Goal: Transaction & Acquisition: Register for event/course

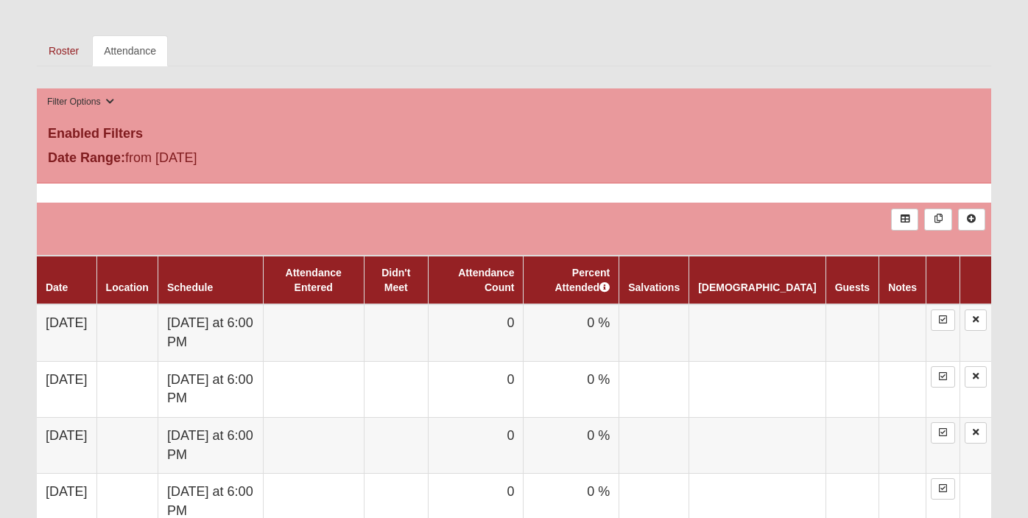
scroll to position [679, 0]
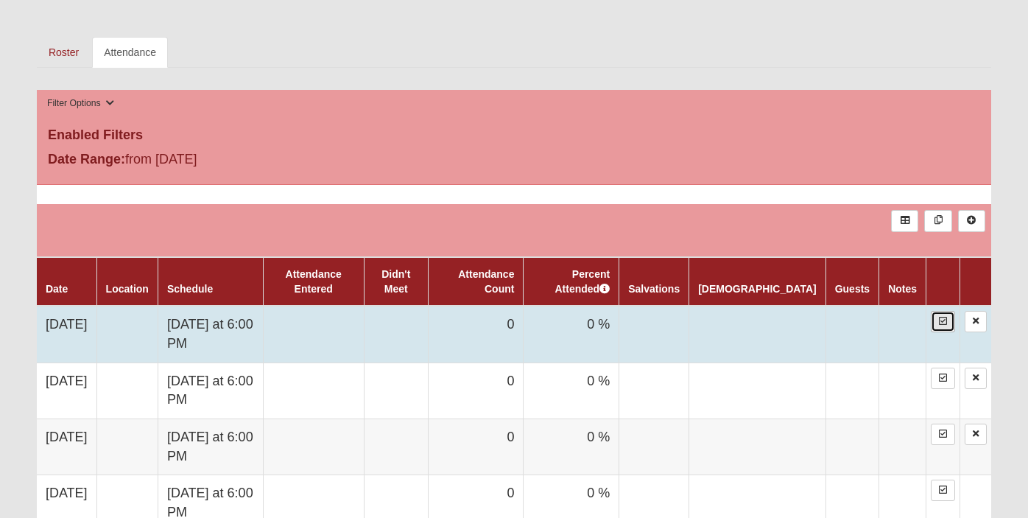
click at [943, 320] on icon at bounding box center [943, 321] width 8 height 9
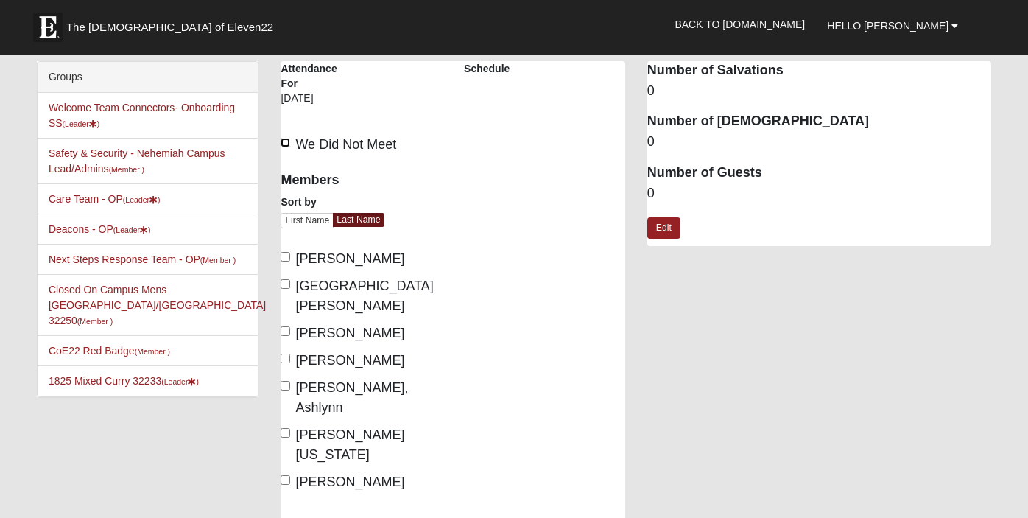
click at [287, 142] on input "We Did Not Meet" at bounding box center [286, 143] width 10 height 10
checkbox input "true"
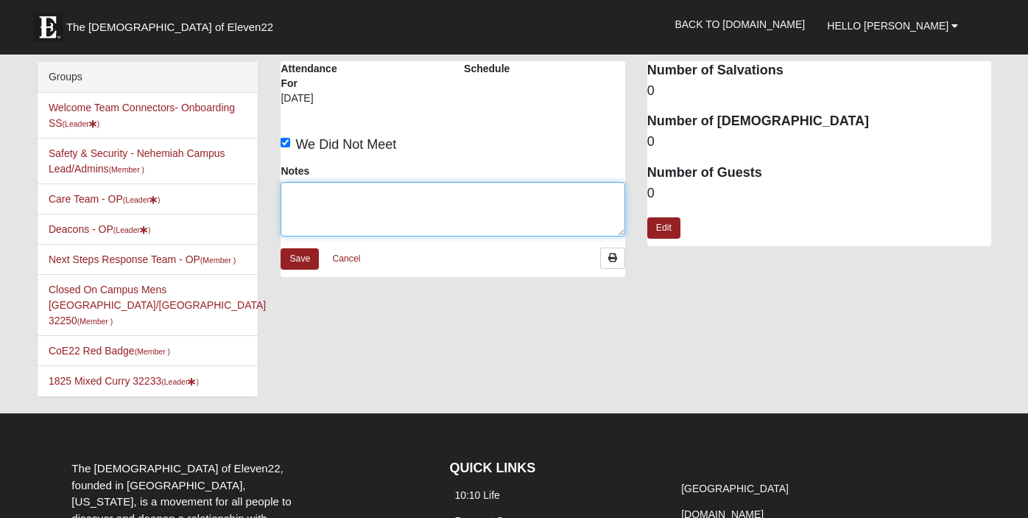
click at [316, 211] on textarea "Notes" at bounding box center [453, 209] width 344 height 55
type textarea "Saturated Prep at the Campus"
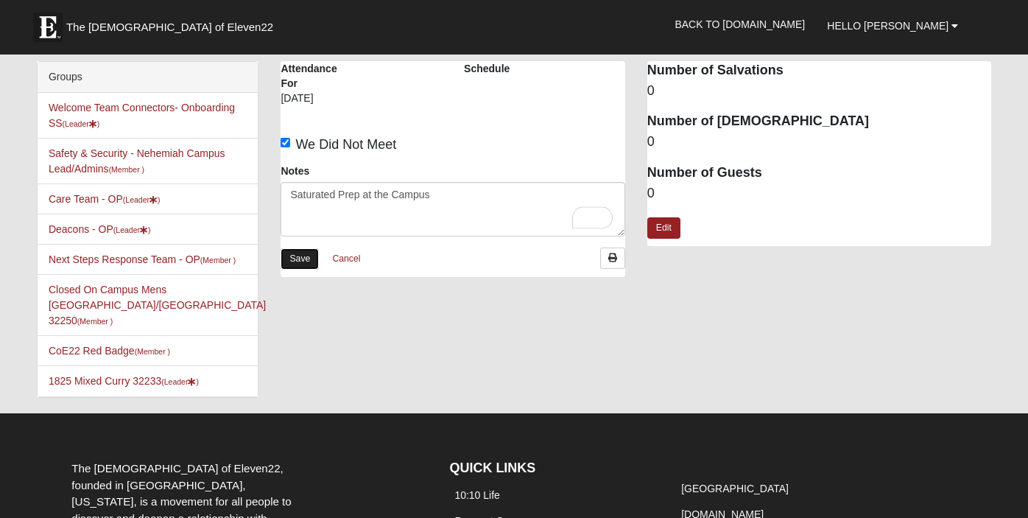
click at [301, 261] on link "Save" at bounding box center [300, 258] width 38 height 21
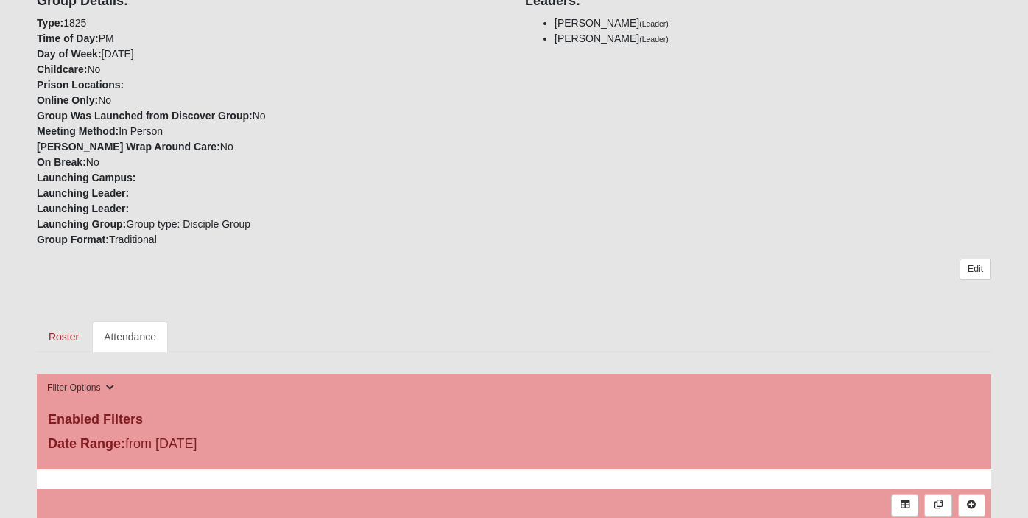
scroll to position [394, 0]
click at [59, 334] on link "Roster" at bounding box center [64, 337] width 54 height 31
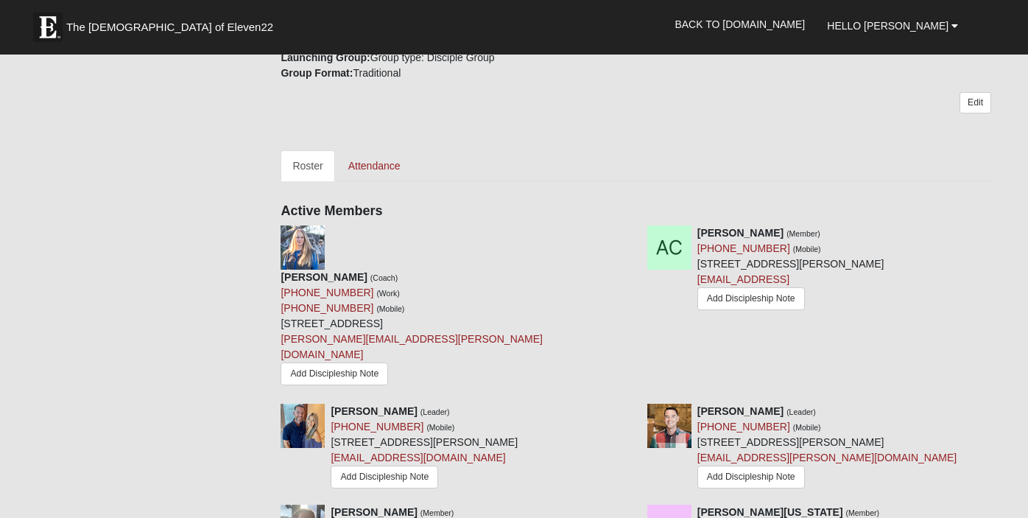
scroll to position [542, 0]
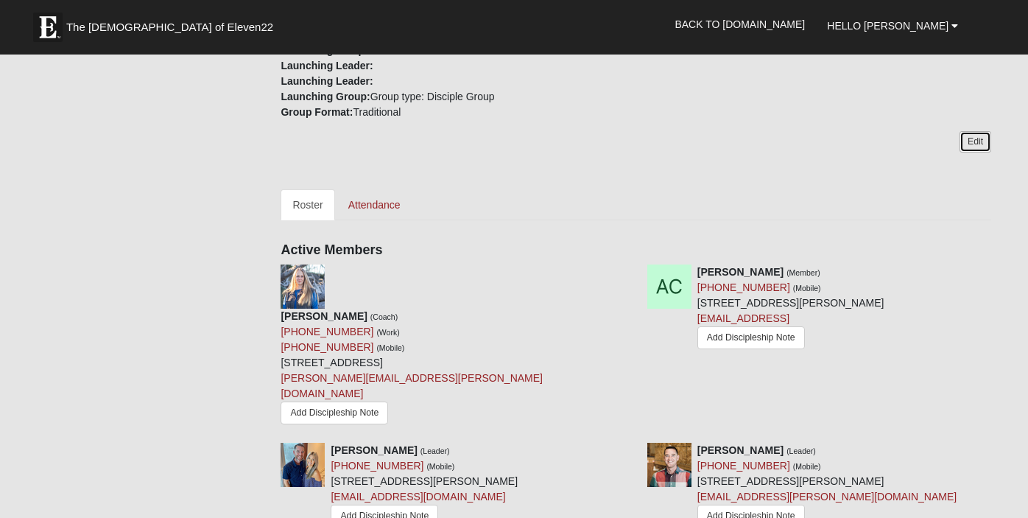
click at [987, 139] on link "Edit" at bounding box center [976, 141] width 32 height 21
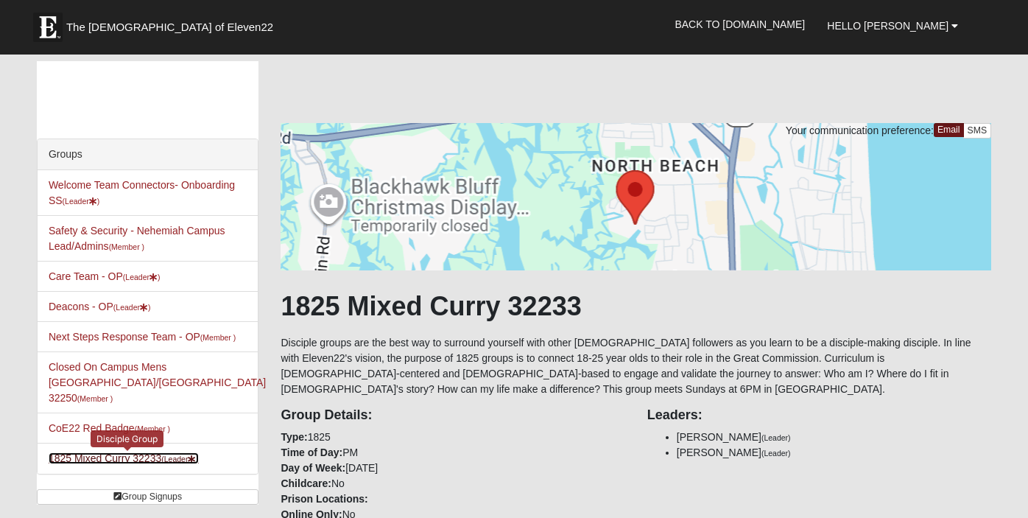
click at [101, 452] on link "1825 Mixed Curry 32233 (Leader )" at bounding box center [124, 458] width 150 height 12
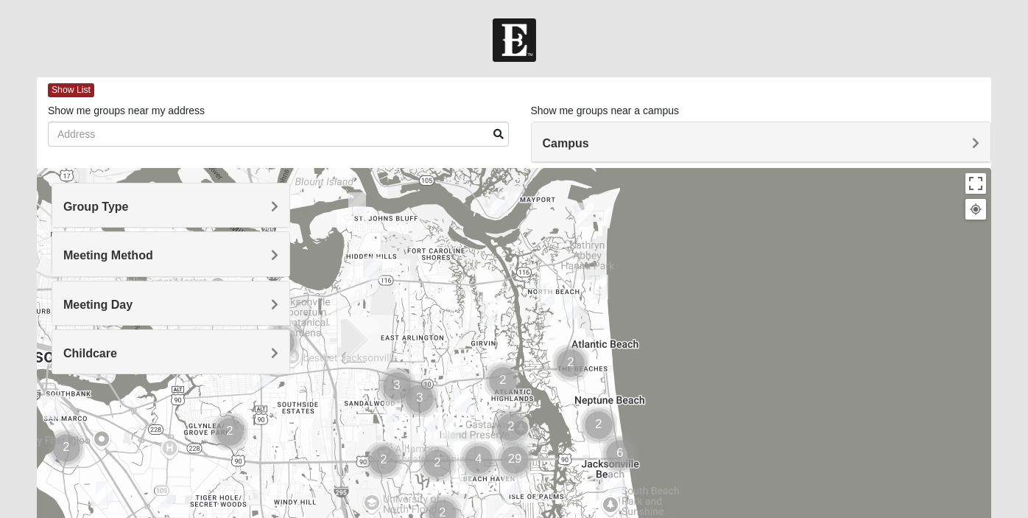
click at [589, 217] on img "Mixed Reed-Watkins 32266" at bounding box center [585, 215] width 18 height 24
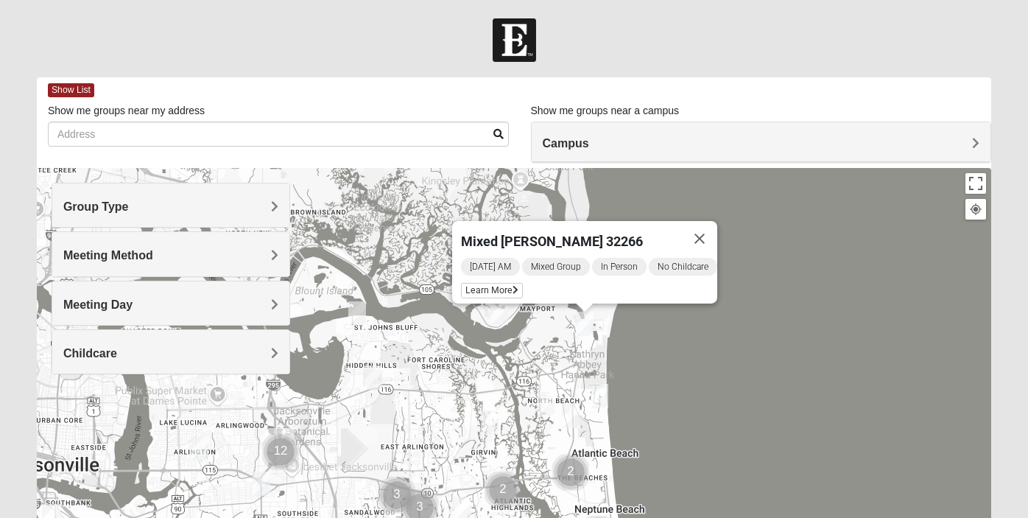
click at [558, 350] on div "Mixed Reed-Watkins 32266 Saturday AM Mixed Group In Person No Childcare Learn M…" at bounding box center [514, 462] width 955 height 589
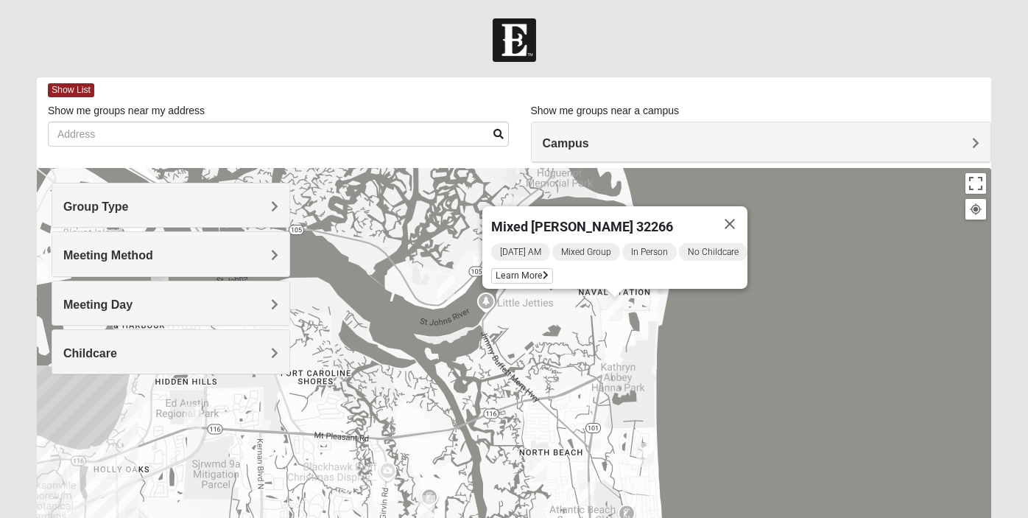
click at [603, 341] on div "Mixed Reed-Watkins 32266 Saturday AM Mixed Group In Person No Childcare Learn M…" at bounding box center [514, 462] width 955 height 589
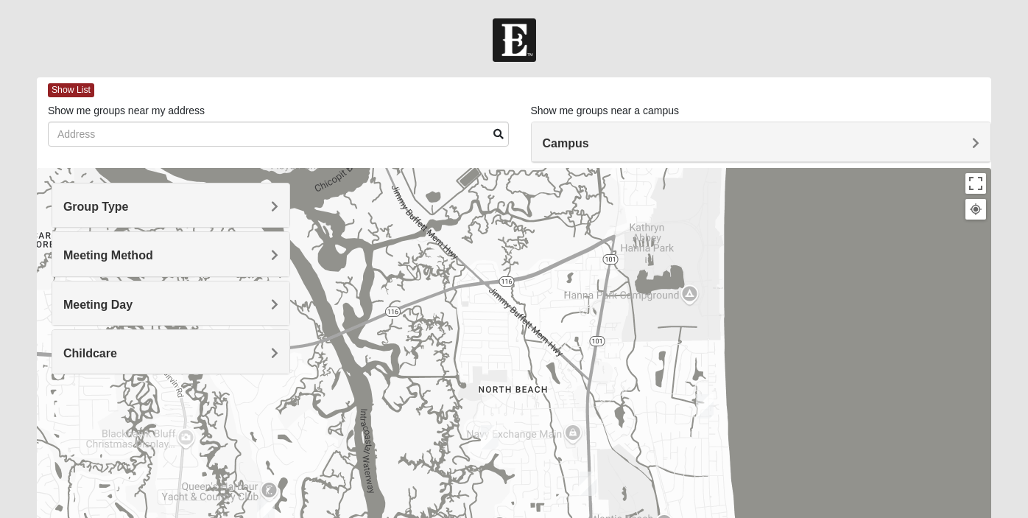
drag, startPoint x: 601, startPoint y: 392, endPoint x: 615, endPoint y: 217, distance: 175.9
click at [615, 216] on div "Mixed Reed-Watkins 32266 Saturday AM Mixed Group In Person No Childcare Learn M…" at bounding box center [514, 462] width 955 height 589
click at [490, 437] on img "1825 Mixed Curry 32233" at bounding box center [490, 437] width 18 height 24
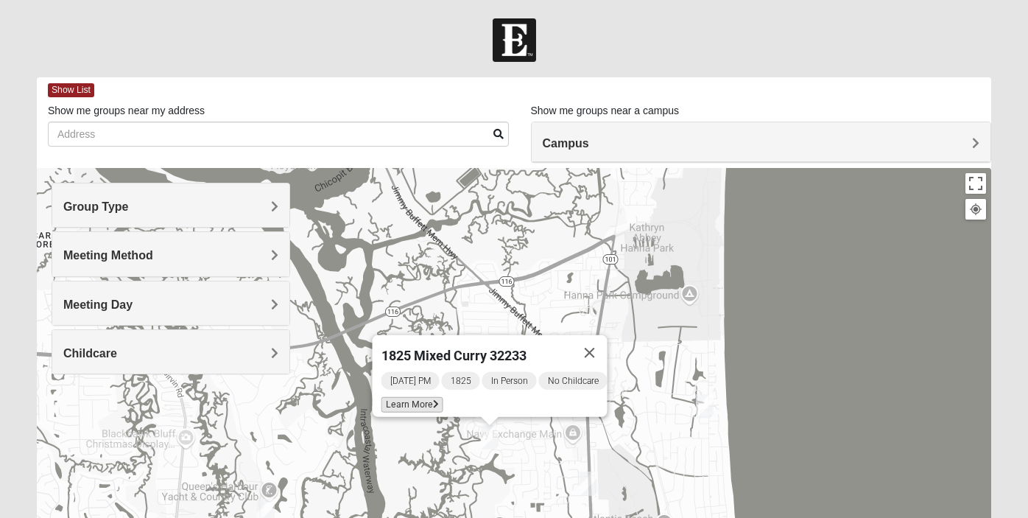
click at [420, 397] on span "Learn More" at bounding box center [413, 404] width 62 height 15
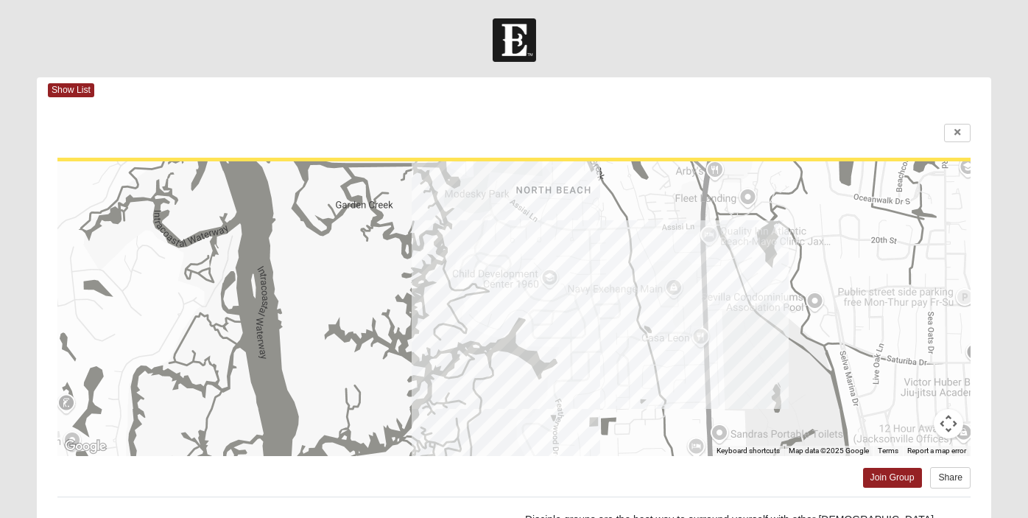
click at [804, 80] on div "Show List" at bounding box center [520, 90] width 944 height 26
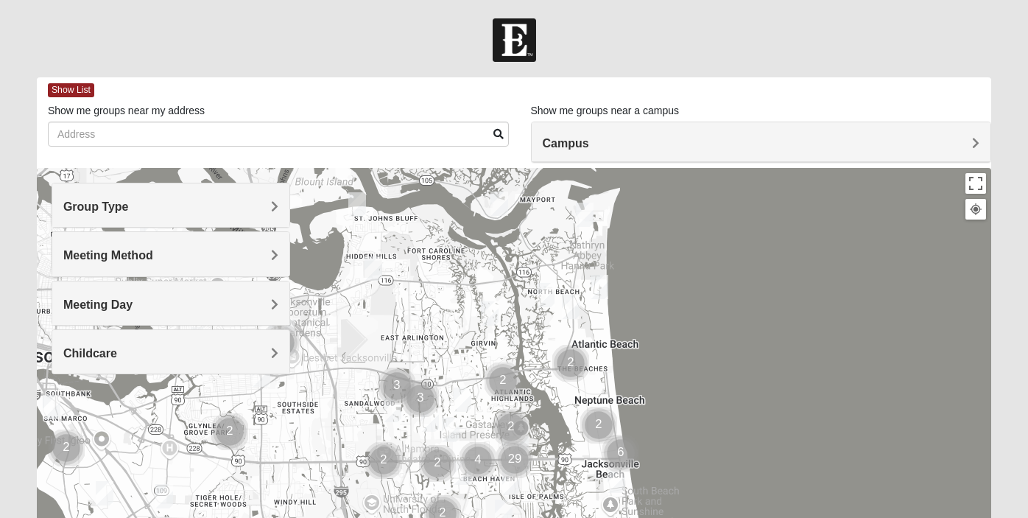
click at [545, 300] on img "1825 Mixed Curry 32233" at bounding box center [546, 295] width 18 height 24
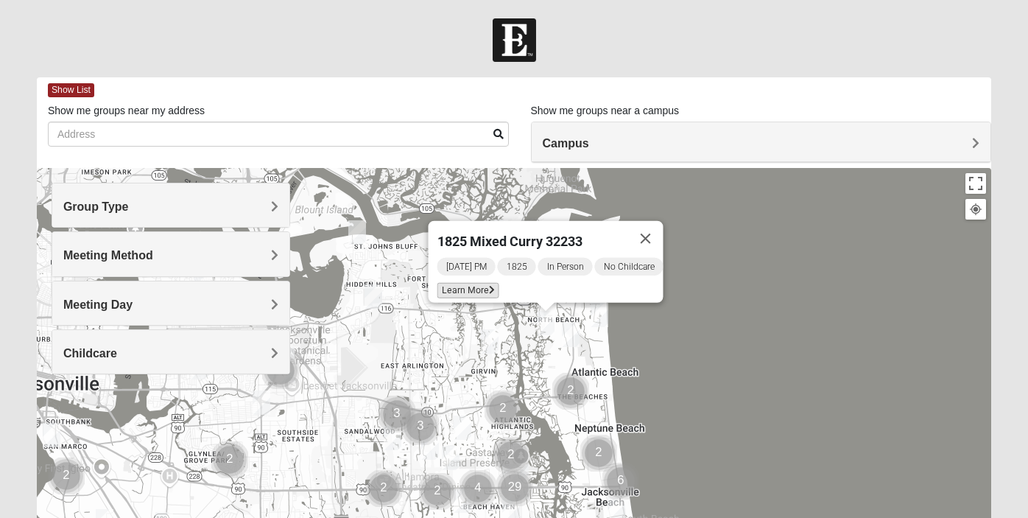
click at [473, 287] on span "Learn More" at bounding box center [469, 290] width 62 height 15
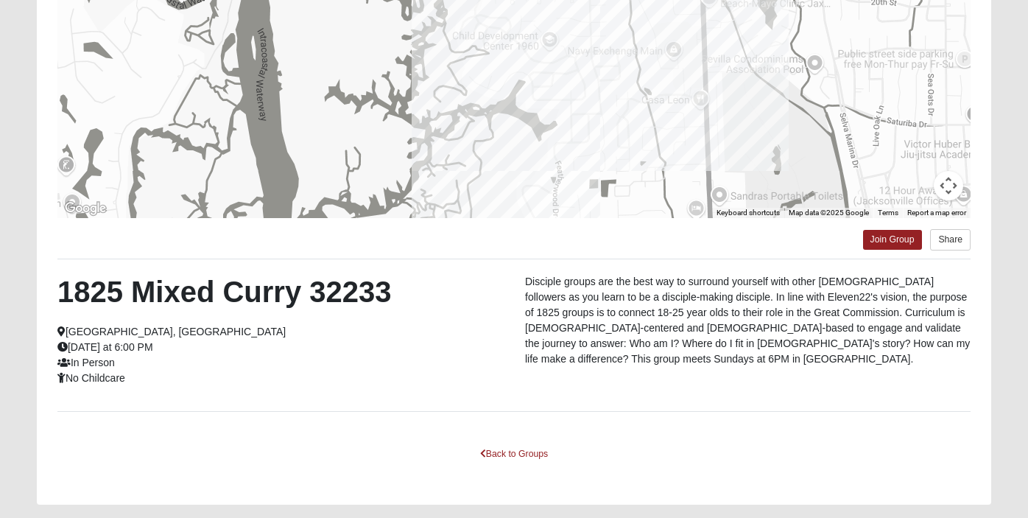
scroll to position [278, 0]
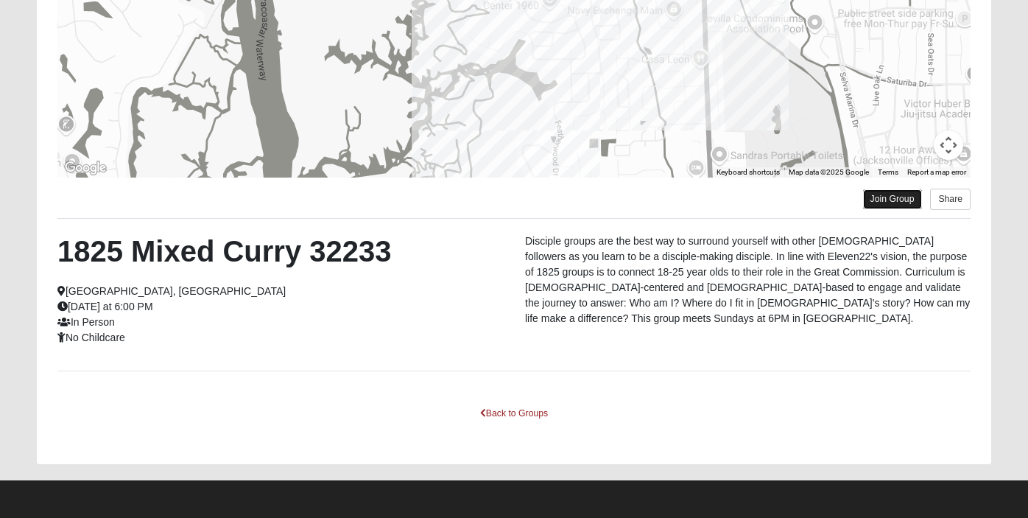
click at [893, 200] on link "Join Group" at bounding box center [892, 199] width 59 height 20
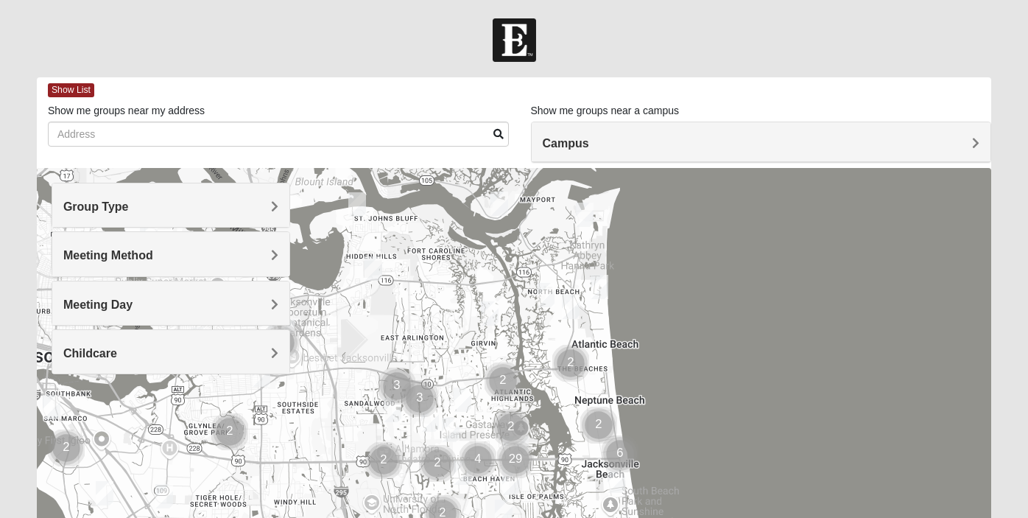
scroll to position [278, 0]
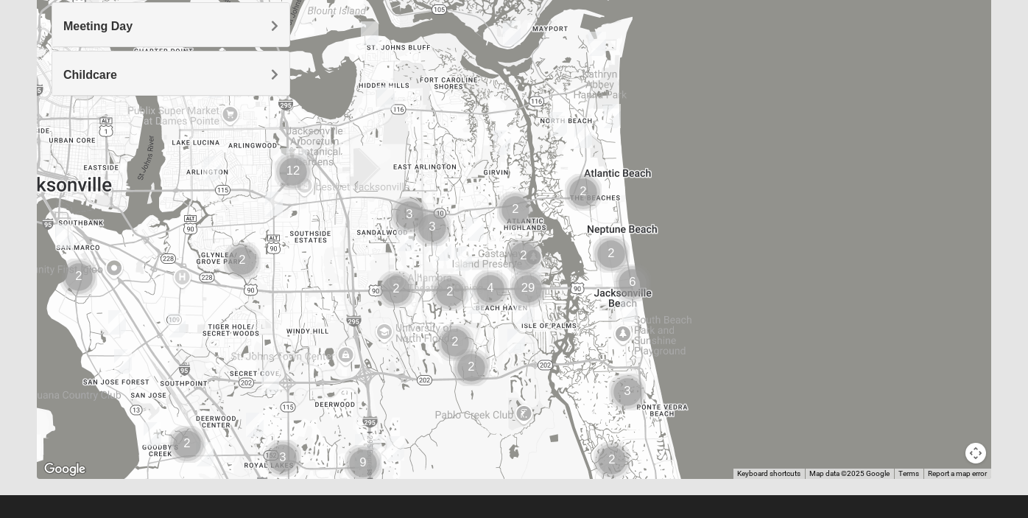
drag, startPoint x: 580, startPoint y: 197, endPoint x: 592, endPoint y: 309, distance: 112.0
click at [592, 309] on div at bounding box center [514, 183] width 955 height 589
click at [559, 121] on img "1825 Mixed Curry 32233" at bounding box center [559, 124] width 18 height 24
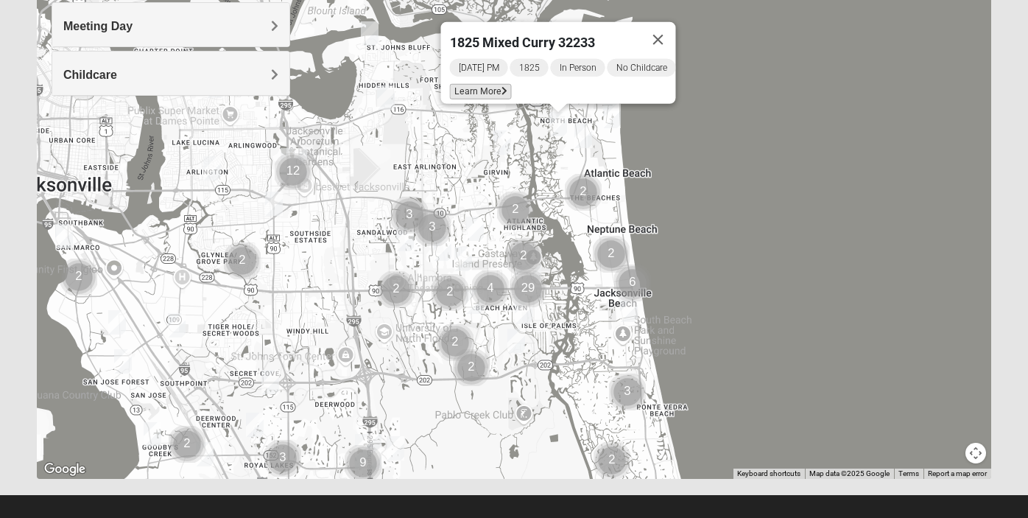
click at [489, 84] on span "Learn More" at bounding box center [481, 91] width 62 height 15
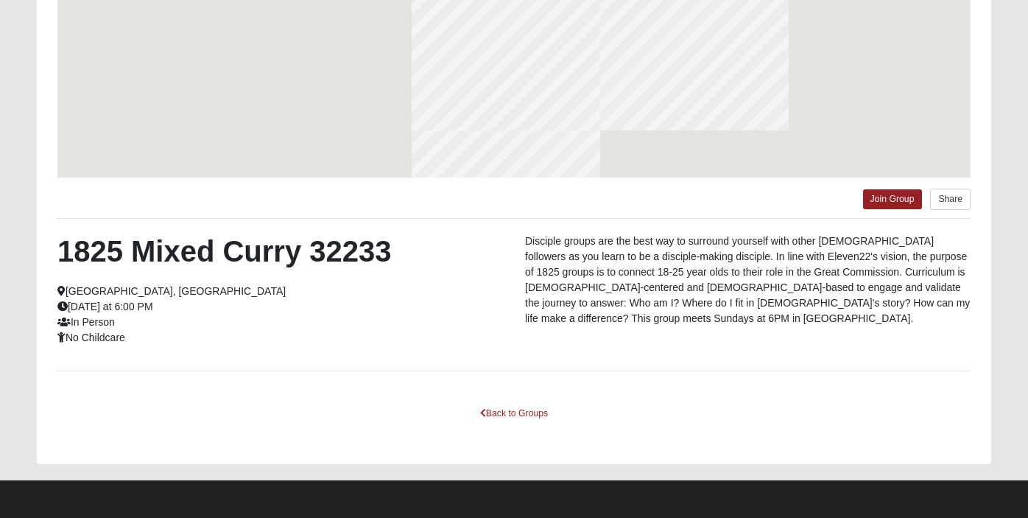
scroll to position [214, 0]
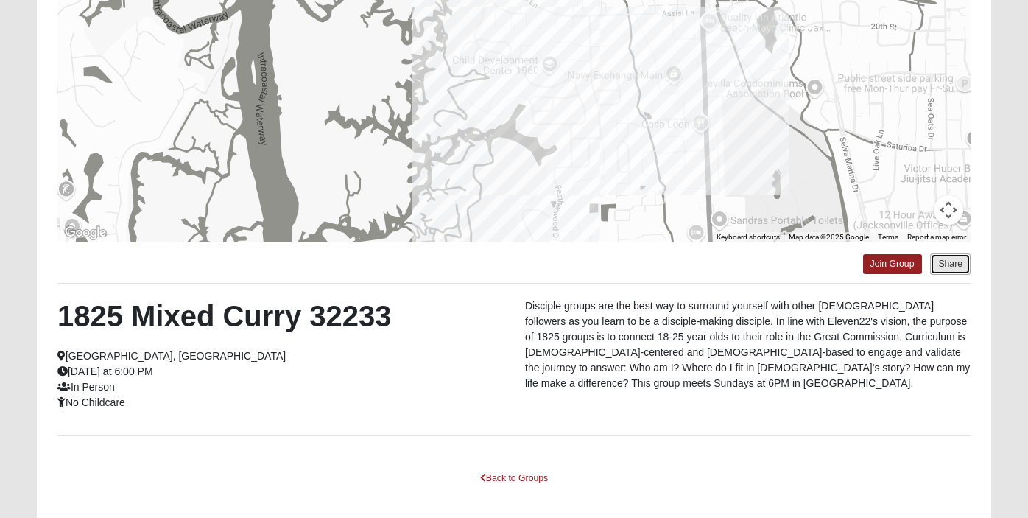
click at [950, 264] on button "Share" at bounding box center [951, 263] width 41 height 21
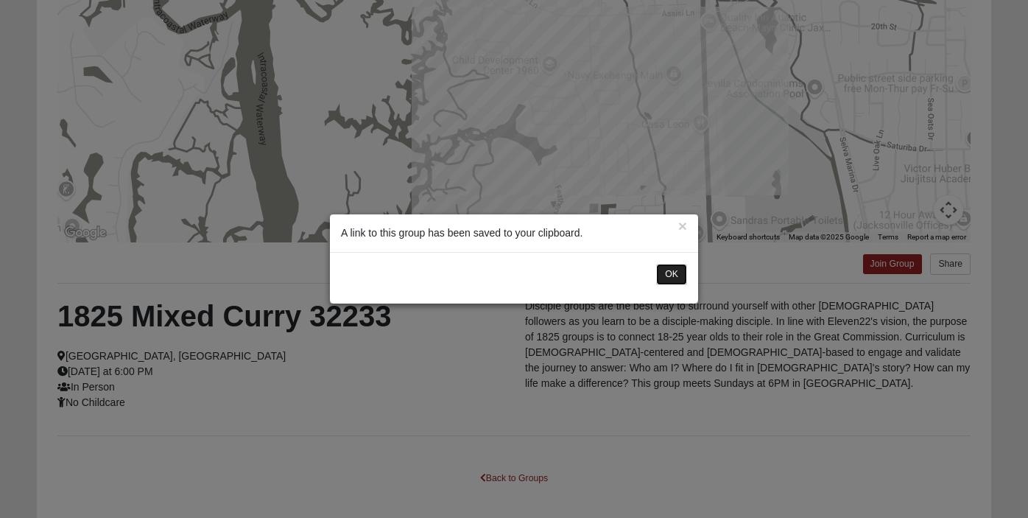
click at [674, 274] on button "OK" at bounding box center [671, 274] width 31 height 21
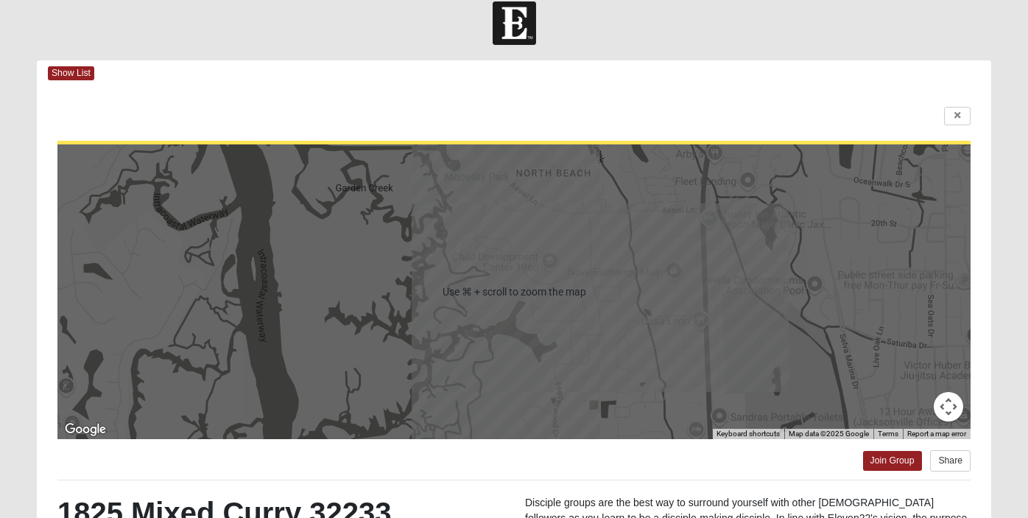
scroll to position [0, 0]
